Goal: Task Accomplishment & Management: Manage account settings

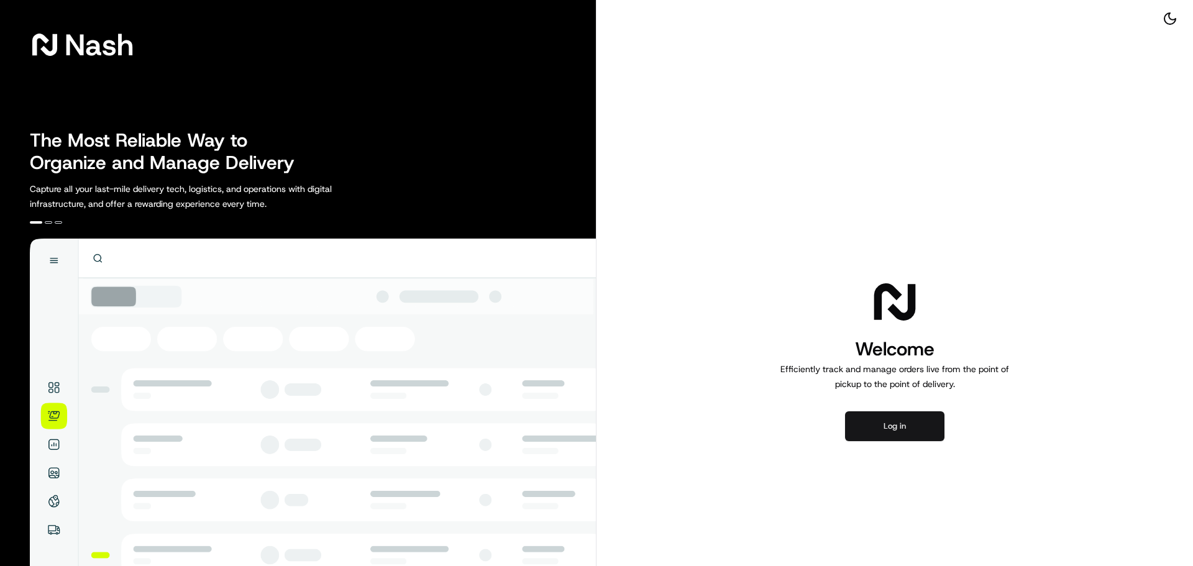
click at [908, 424] on button "Log in" at bounding box center [894, 426] width 99 height 30
